Goal: Complete application form: Complete application form

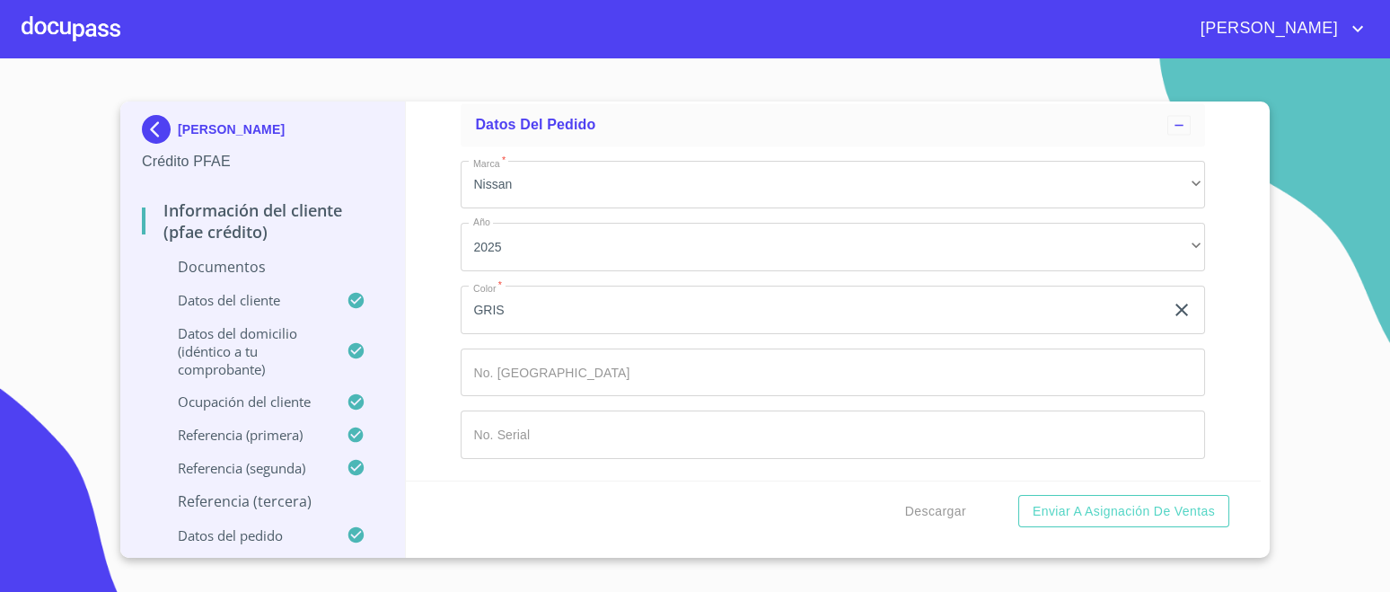
scroll to position [8466, 0]
type input "MONTES"
type input "CRUZ"
type input "M"
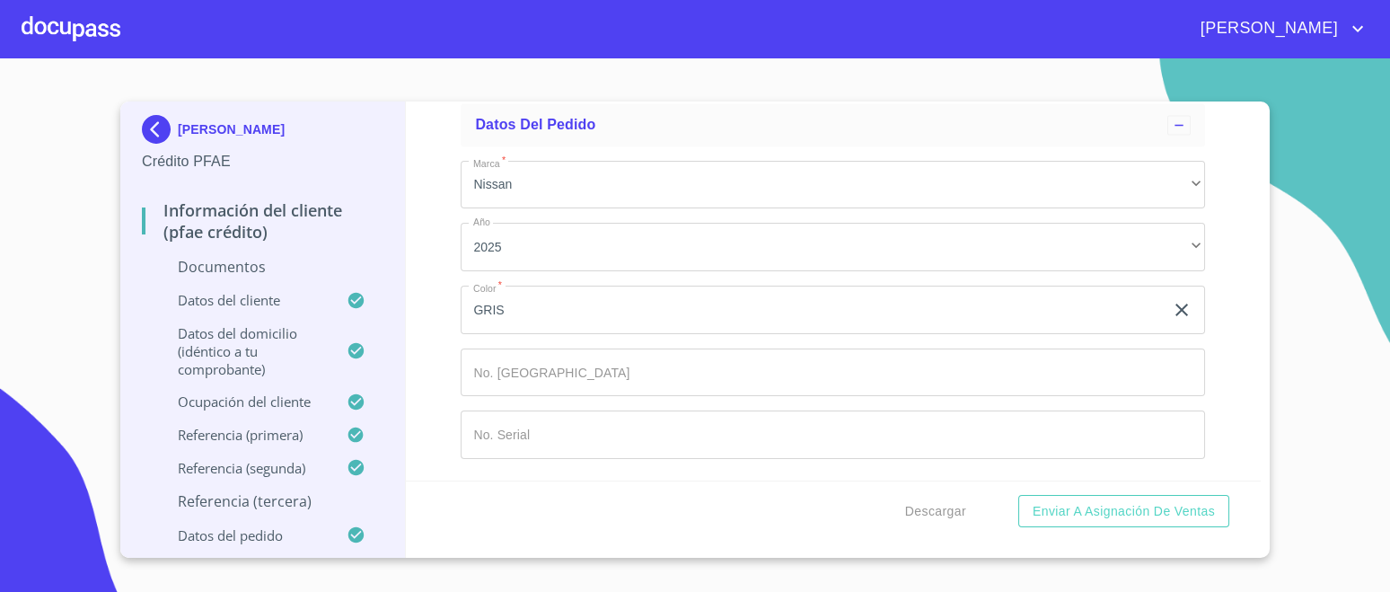
type input "ALEJANDRA"
type input "[PERSON_NAME]"
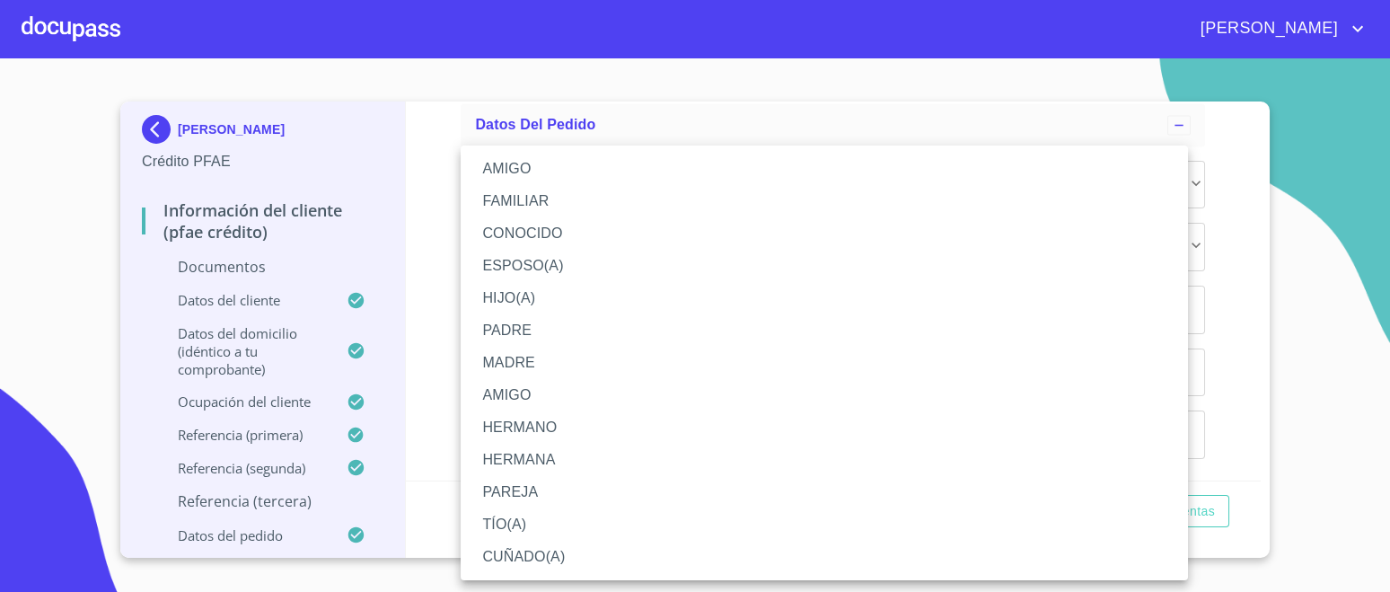
click at [583, 230] on li "CONOCIDO" at bounding box center [825, 233] width 728 height 32
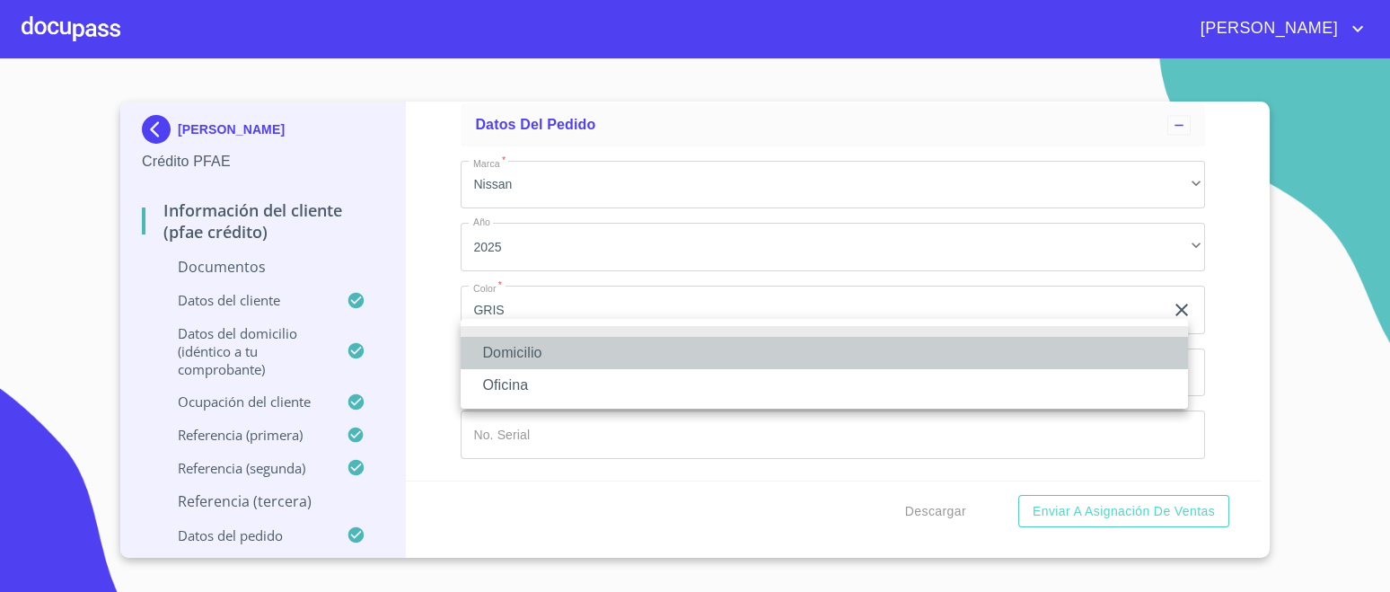
click at [537, 355] on li "Domicilio" at bounding box center [825, 353] width 728 height 32
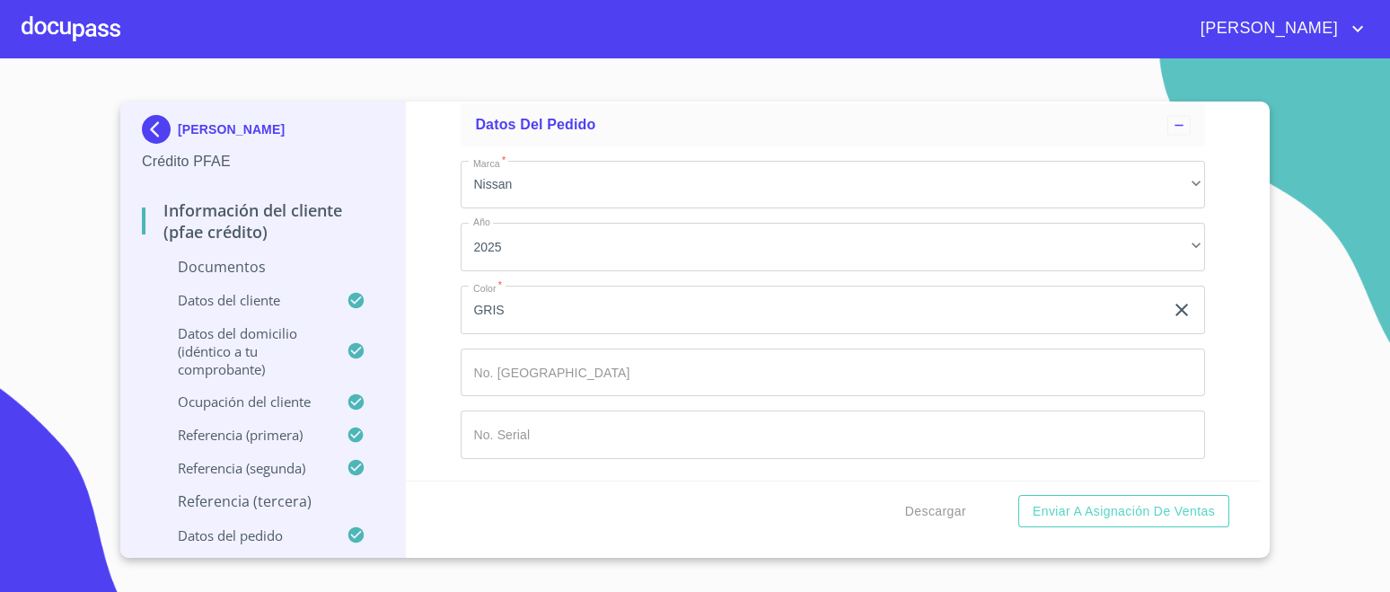
click at [580, 75] on input "Documento de identificación.   *" at bounding box center [855, 50] width 702 height 49
type input "[PHONE_NUMBER]"
click at [1210, 378] on div "Información del cliente (PFAE crédito) Documentos Documento de identificación. …" at bounding box center [834, 291] width 856 height 379
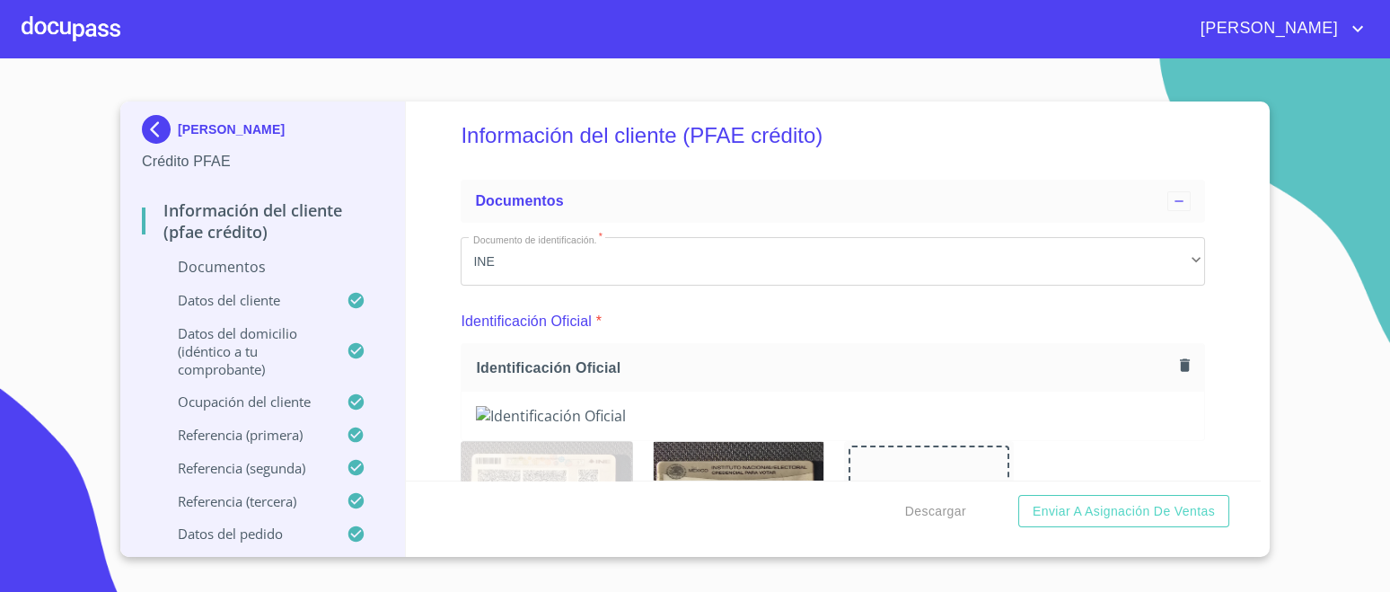
scroll to position [0, 0]
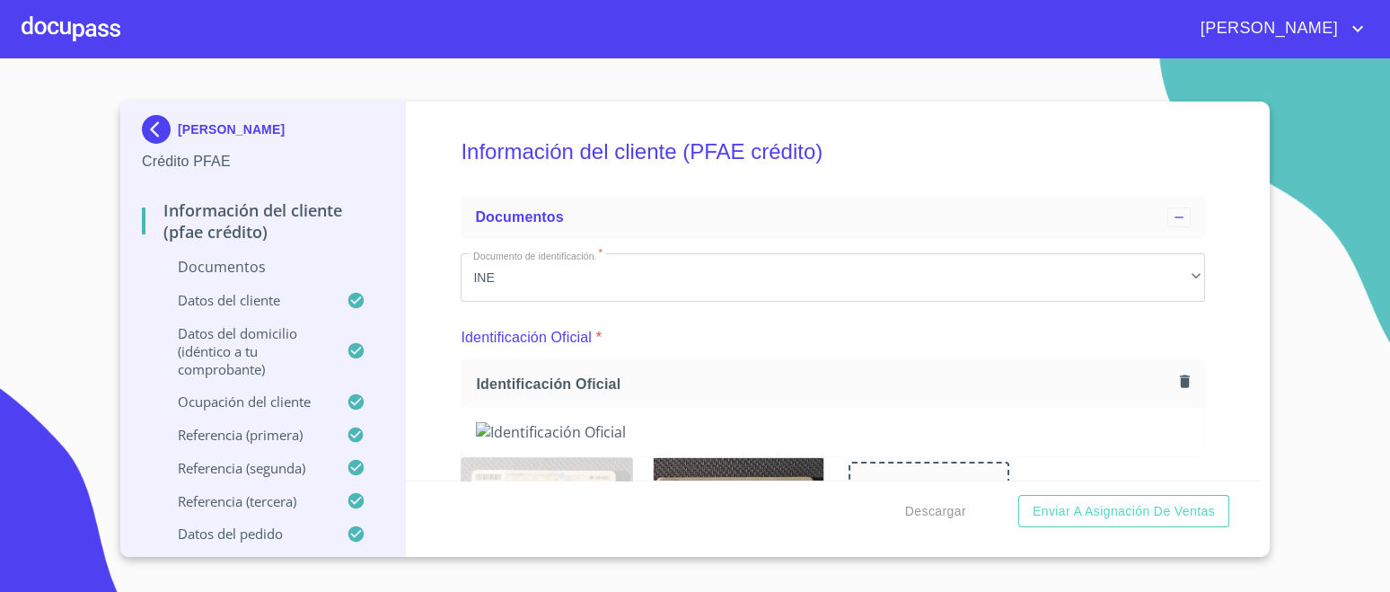
click at [966, 142] on h5 "Información del cliente (PFAE crédito)" at bounding box center [833, 152] width 745 height 74
click at [1094, 518] on span "Enviar a Asignación de Ventas" at bounding box center [1124, 511] width 182 height 22
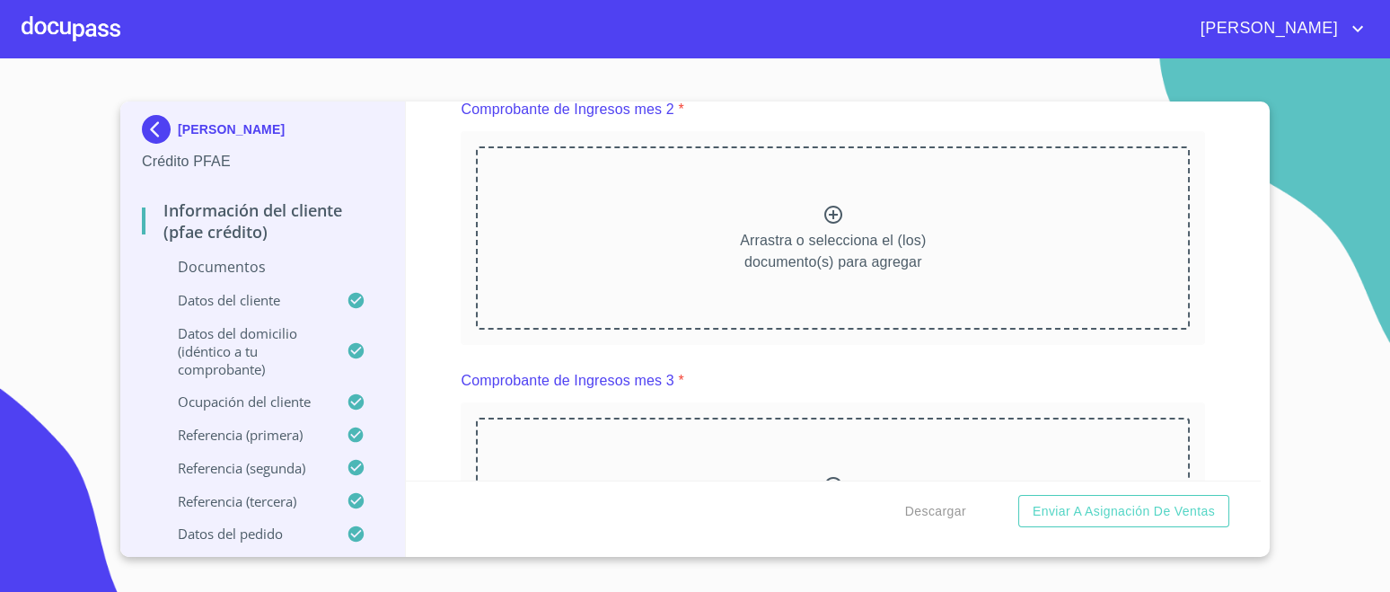
scroll to position [1706, 0]
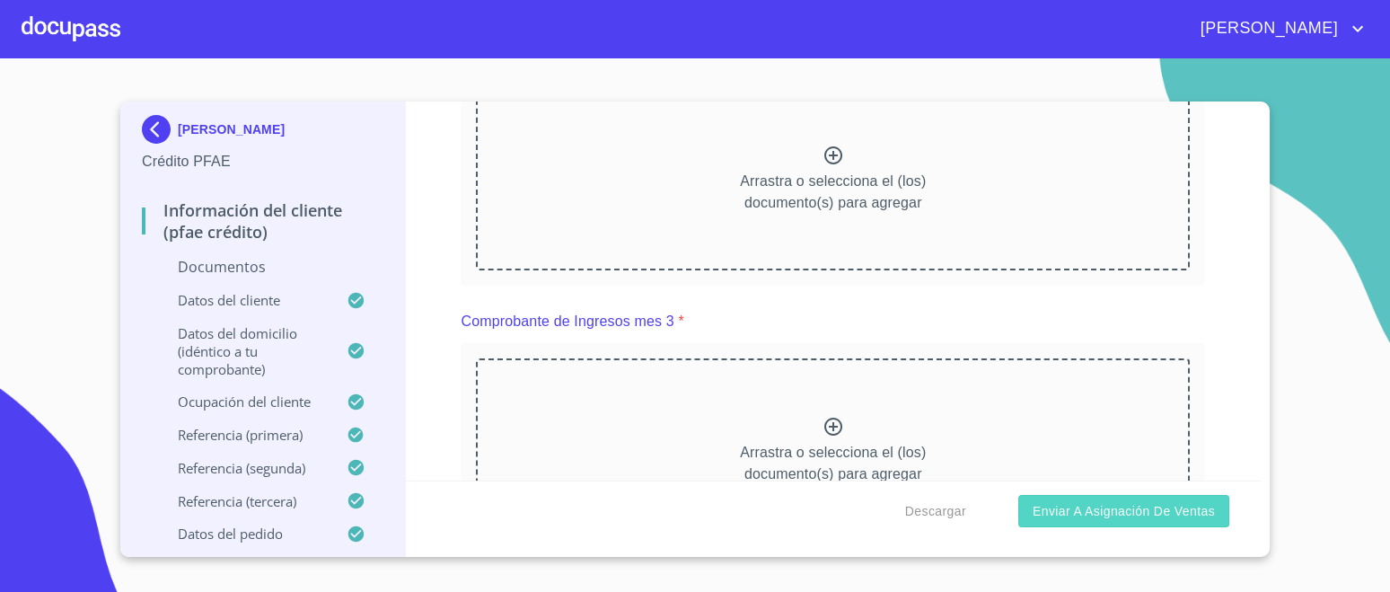
click at [1207, 502] on span "Enviar a Asignación de Ventas" at bounding box center [1124, 511] width 182 height 22
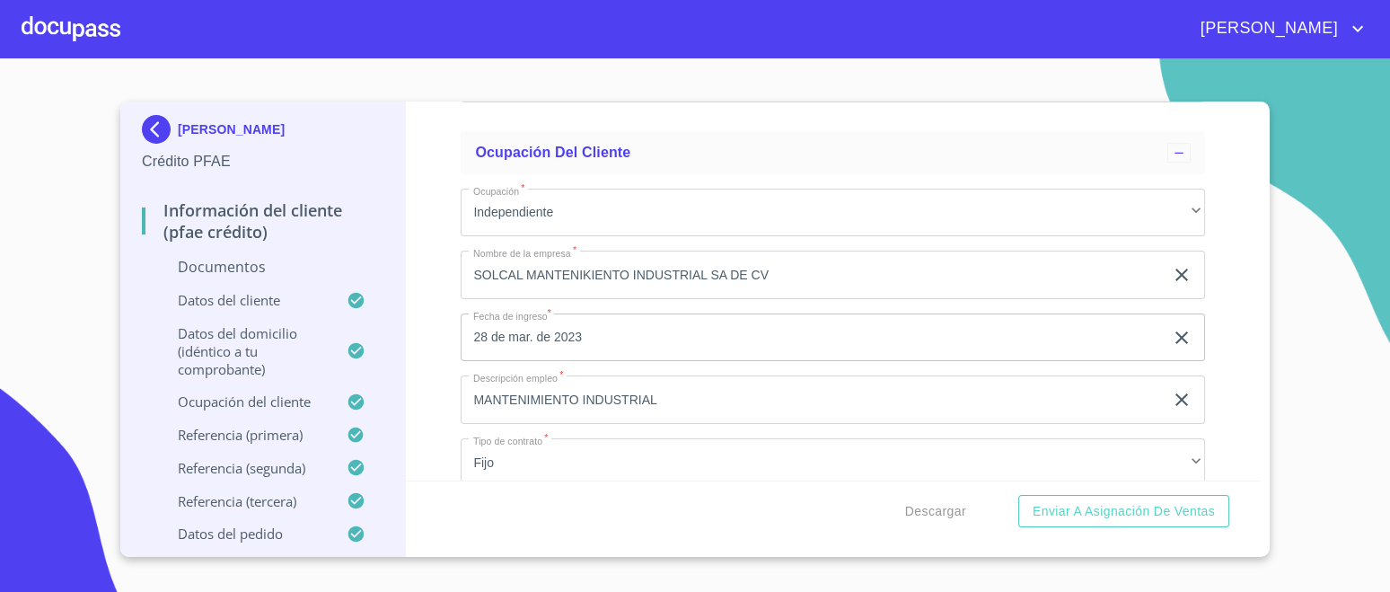
scroll to position [5072, 0]
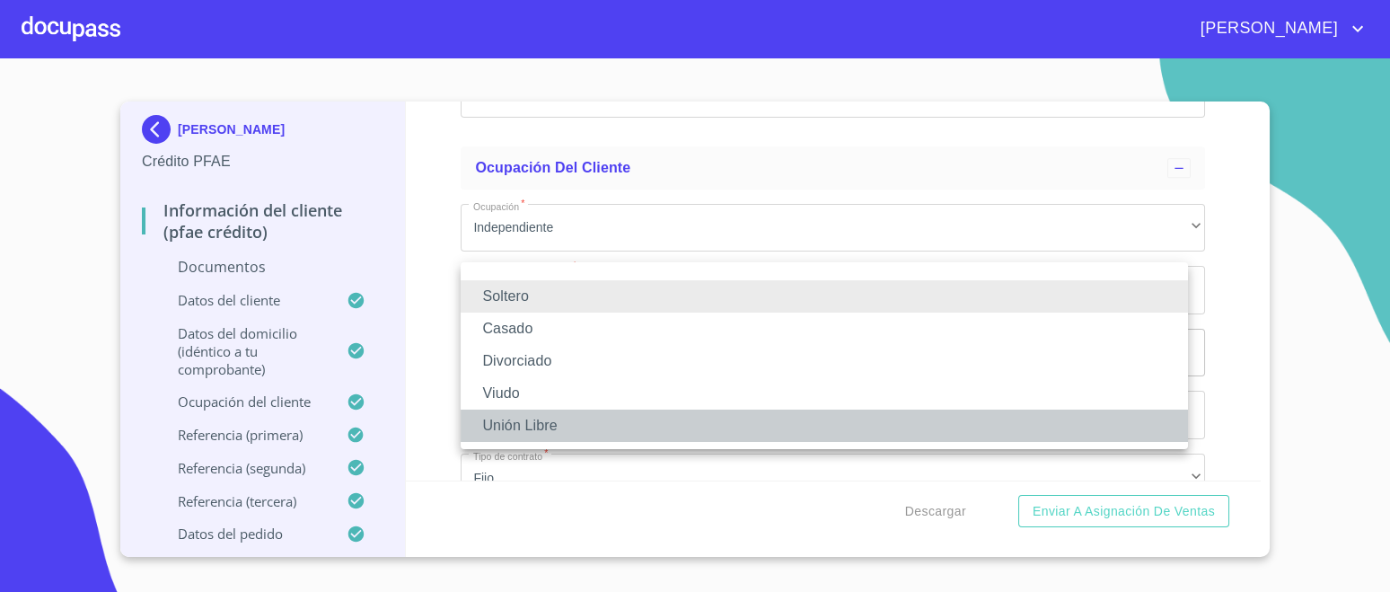
click at [595, 427] on li "Unión Libre" at bounding box center [825, 426] width 728 height 32
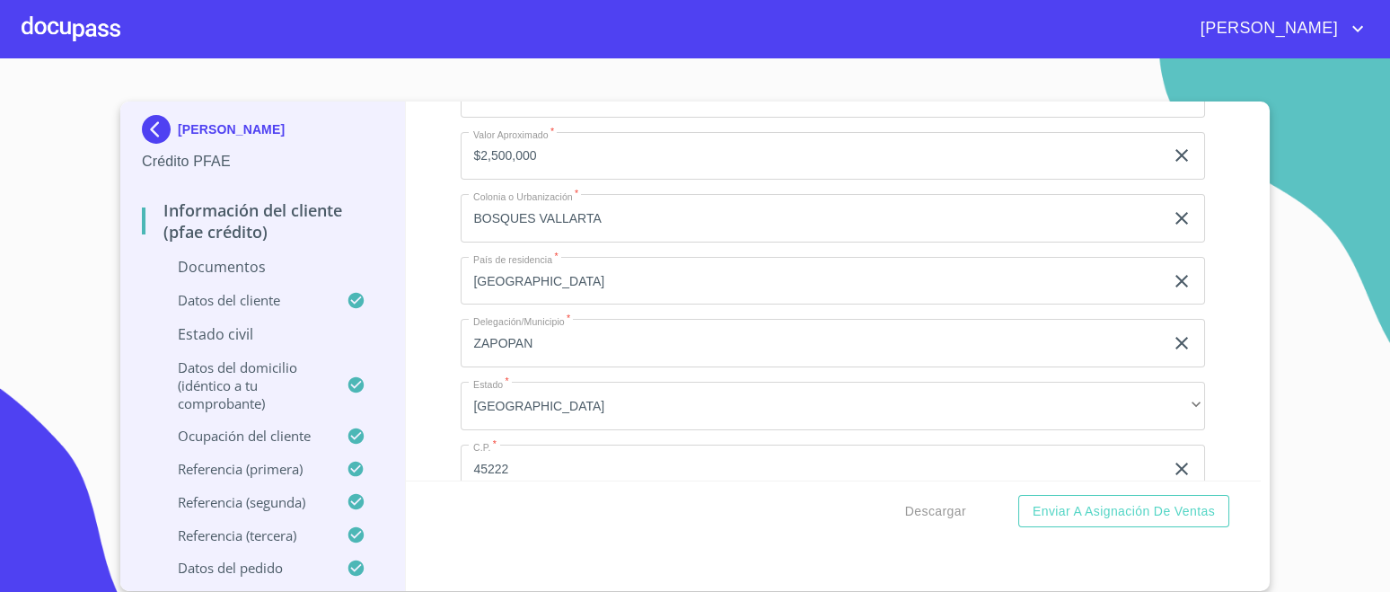
type input "PERLA"
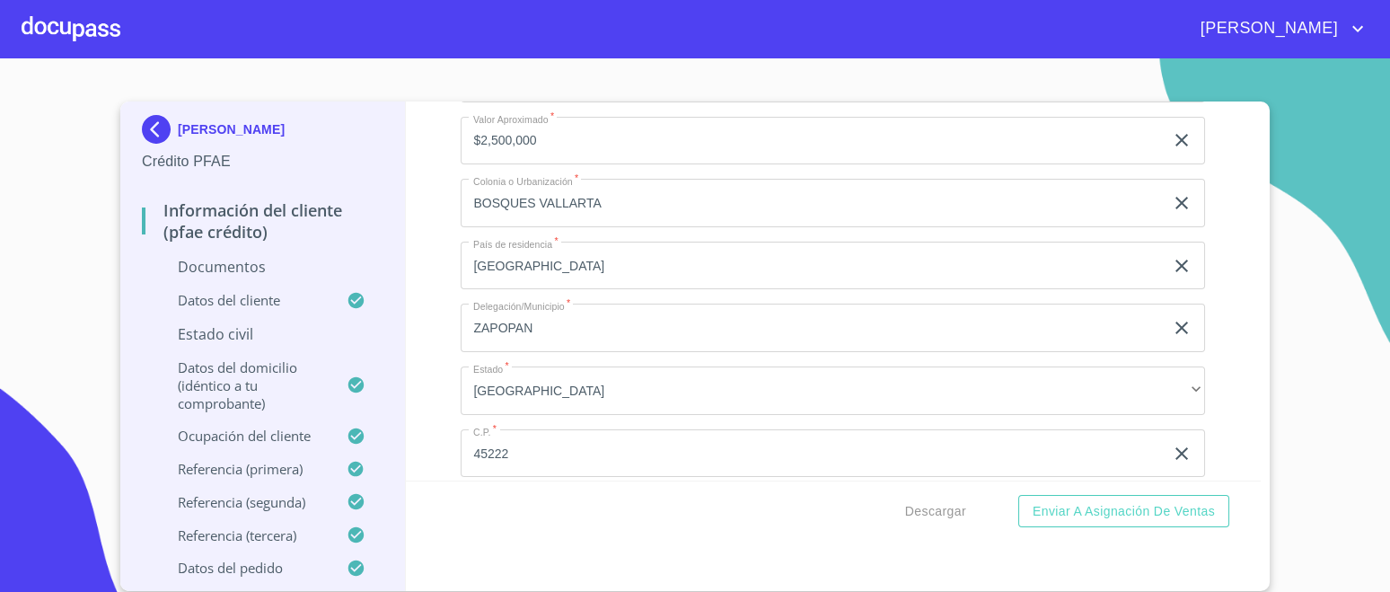
type input "ALEJANDRA"
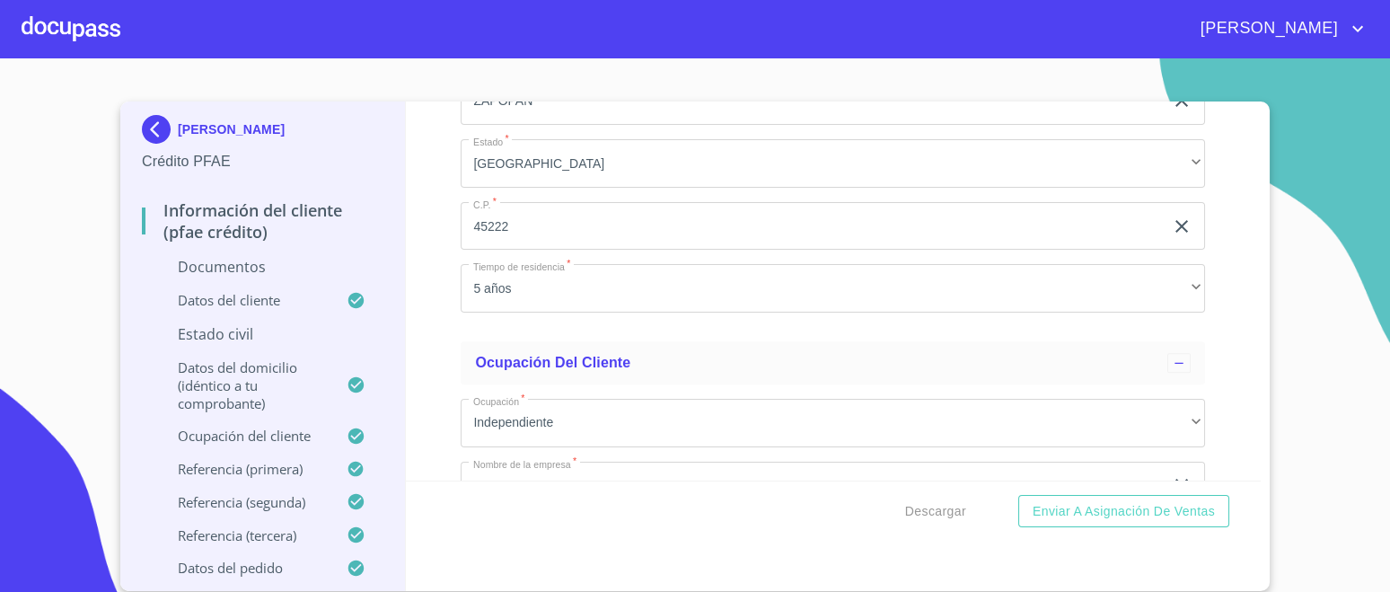
type input "[PERSON_NAME]"
type input "AVILA"
type input "0"
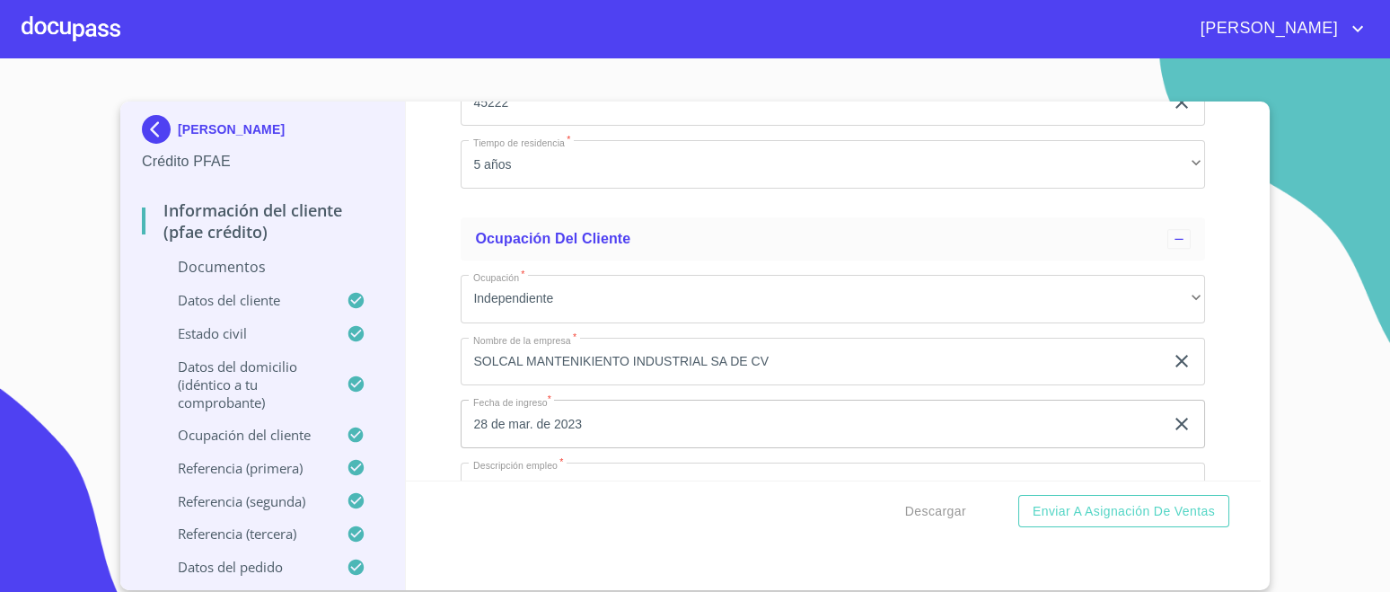
scroll to position [5472, 0]
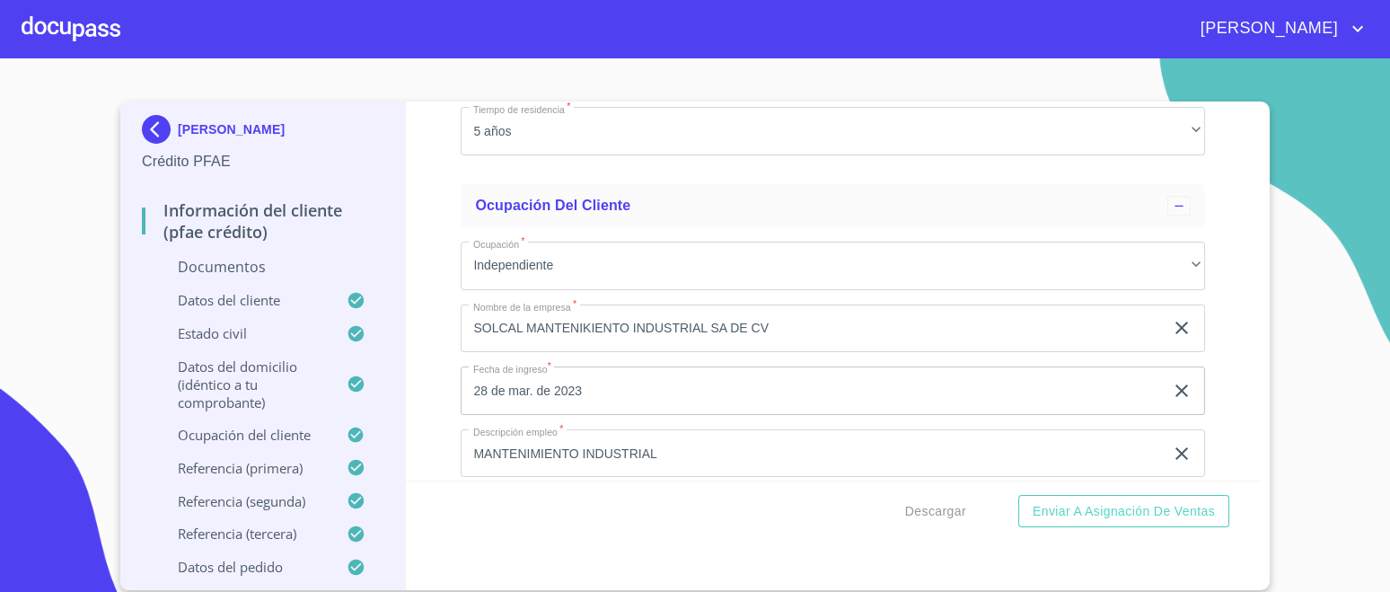
click at [1185, 369] on div "Información del cliente (PFAE crédito) Documentos Documento de identificación. …" at bounding box center [834, 291] width 856 height 379
click at [1117, 508] on span "Enviar a Asignación de Ventas" at bounding box center [1124, 511] width 182 height 22
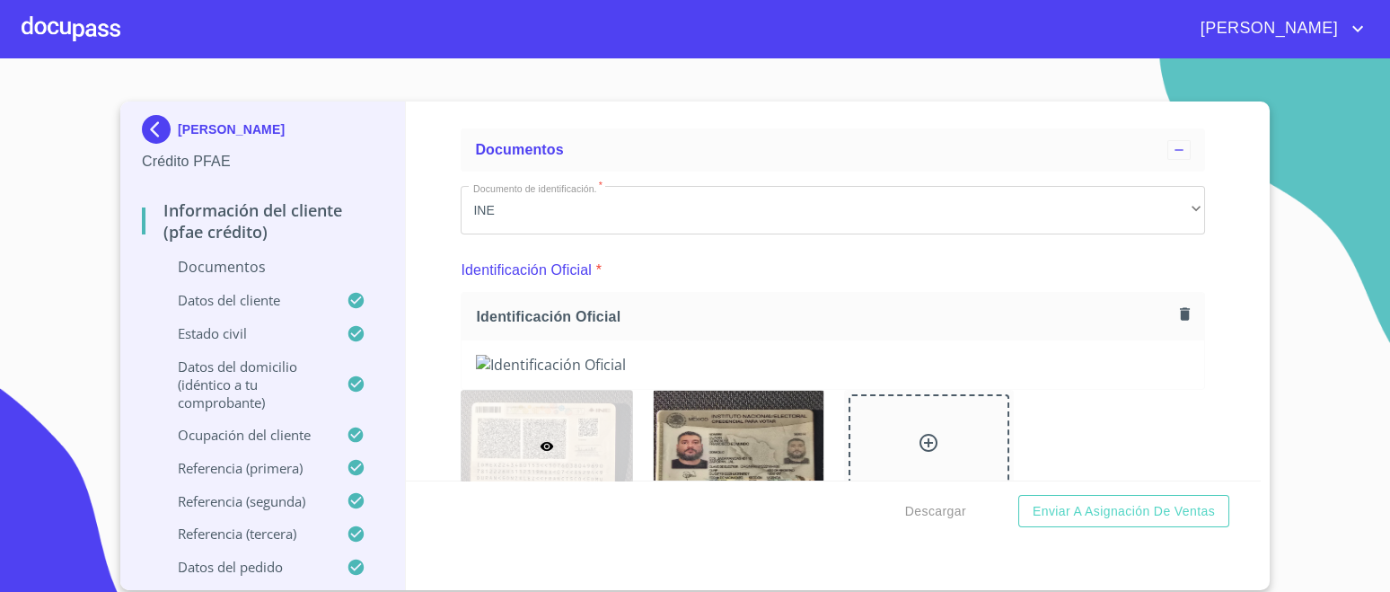
scroll to position [0, 0]
